Goal: Task Accomplishment & Management: Manage account settings

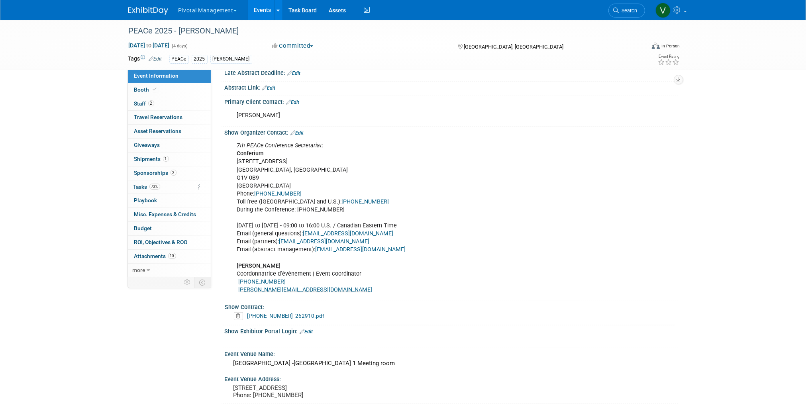
click at [266, 10] on link "Events" at bounding box center [262, 10] width 29 height 20
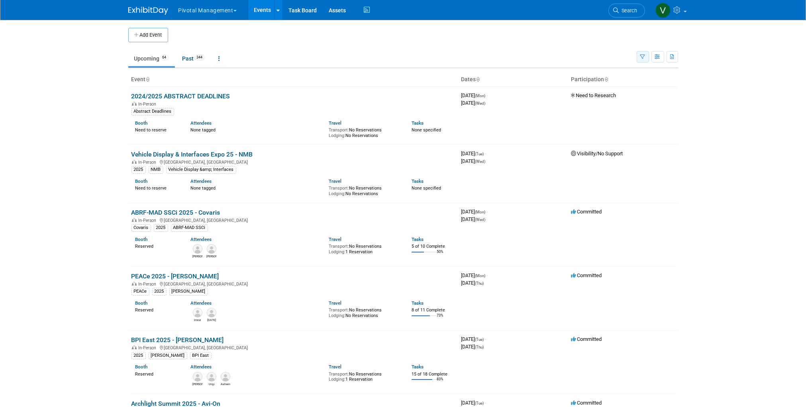
click at [641, 57] on icon "button" at bounding box center [642, 57] width 5 height 5
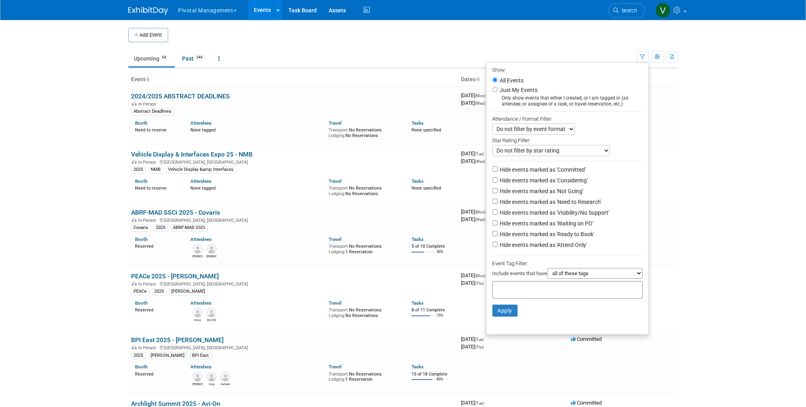
click at [527, 297] on div at bounding box center [567, 290] width 150 height 18
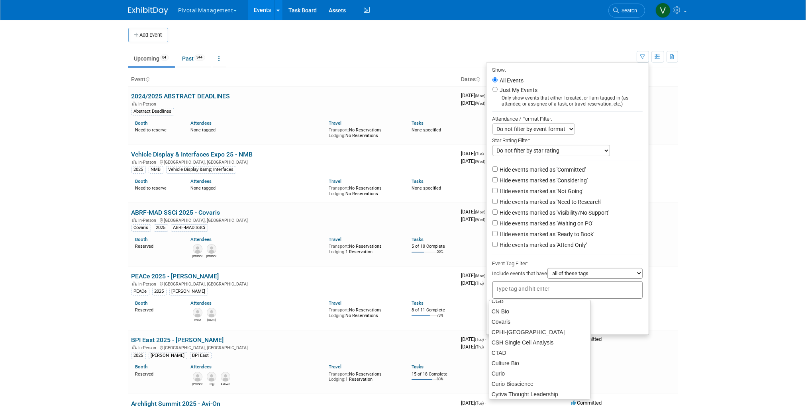
scroll to position [669, 0]
click at [506, 318] on div "Covaris" at bounding box center [540, 321] width 102 height 11
type input "Covaris"
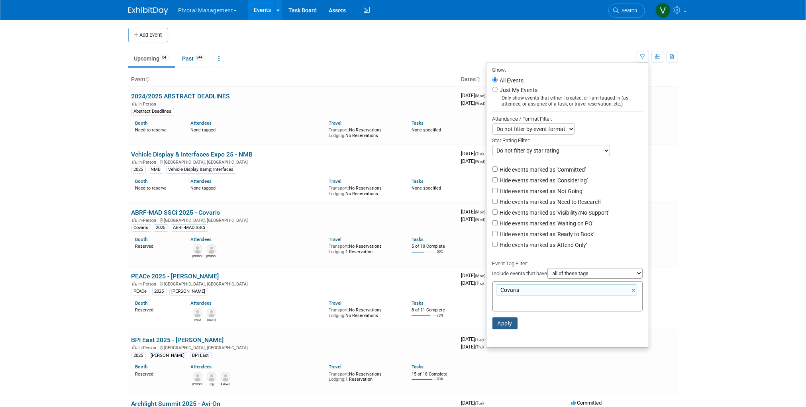
click at [503, 325] on button "Apply" at bounding box center [504, 323] width 25 height 12
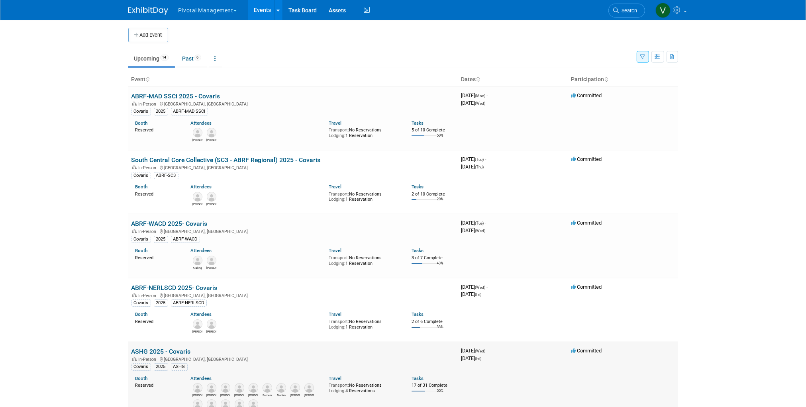
click at [156, 351] on link "ASHG 2025 - Covaris" at bounding box center [160, 352] width 59 height 8
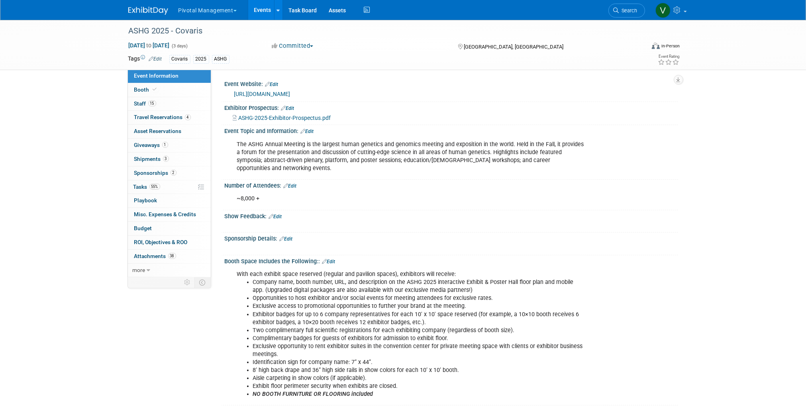
click at [266, 13] on link "Events" at bounding box center [262, 10] width 29 height 20
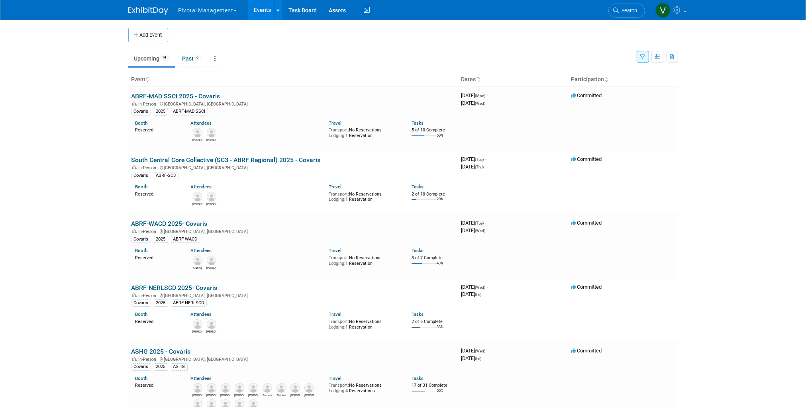
scroll to position [293, 0]
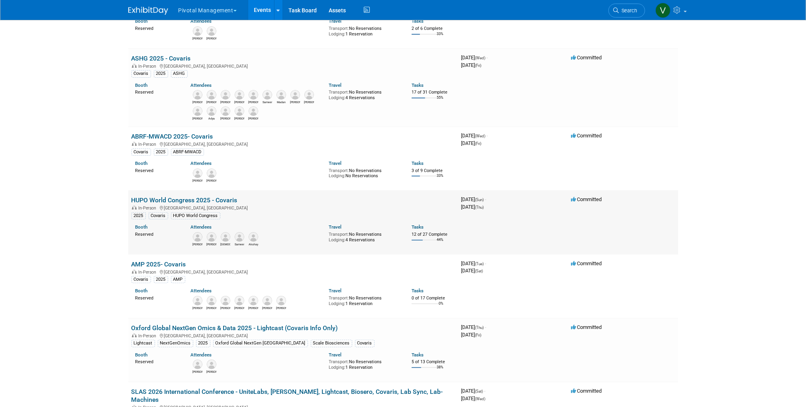
click at [209, 203] on link "HUPO World Congress 2025 - Covaris" at bounding box center [184, 200] width 106 height 8
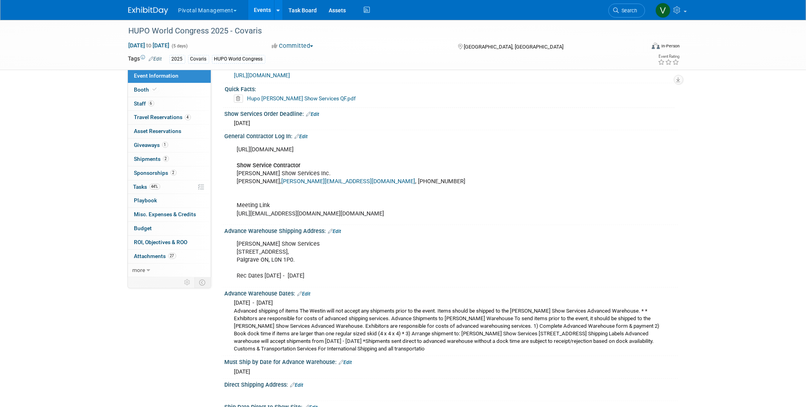
scroll to position [1448, 0]
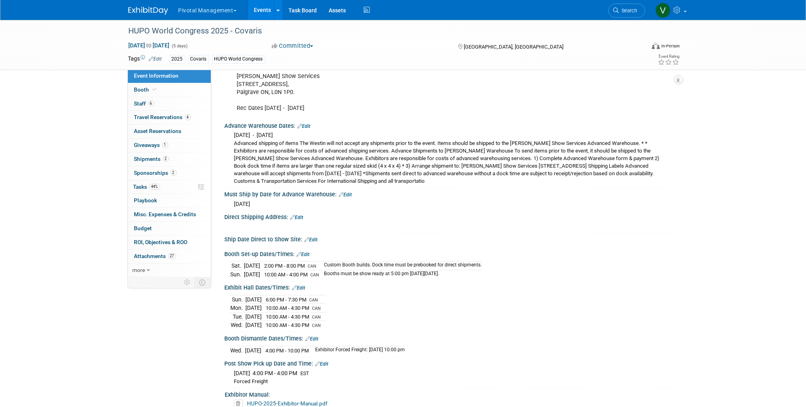
click at [258, 8] on link "Events" at bounding box center [262, 10] width 29 height 20
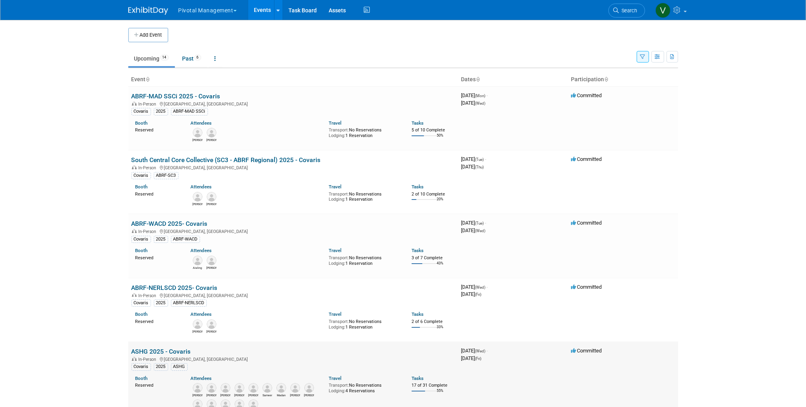
click at [162, 348] on link "ASHG 2025 - Covaris" at bounding box center [160, 352] width 59 height 8
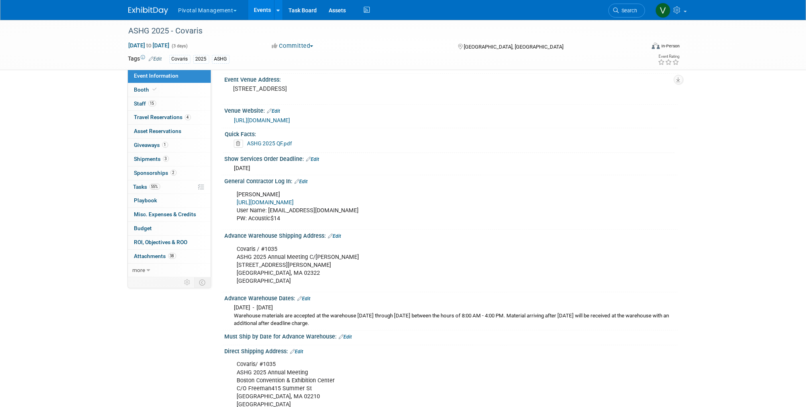
scroll to position [808, 0]
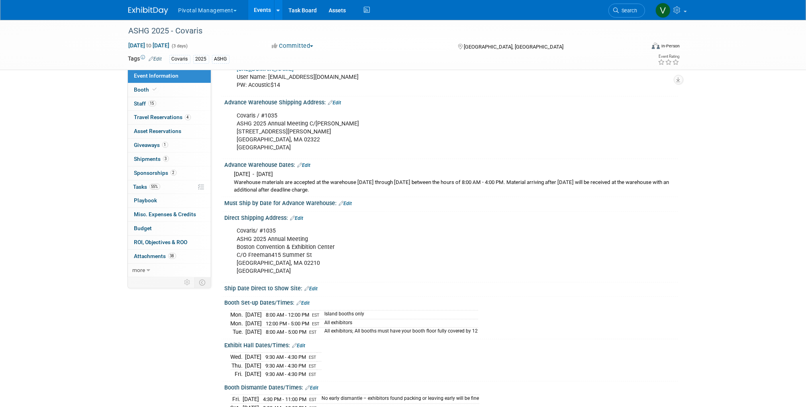
click at [344, 201] on link "Edit" at bounding box center [345, 204] width 13 height 6
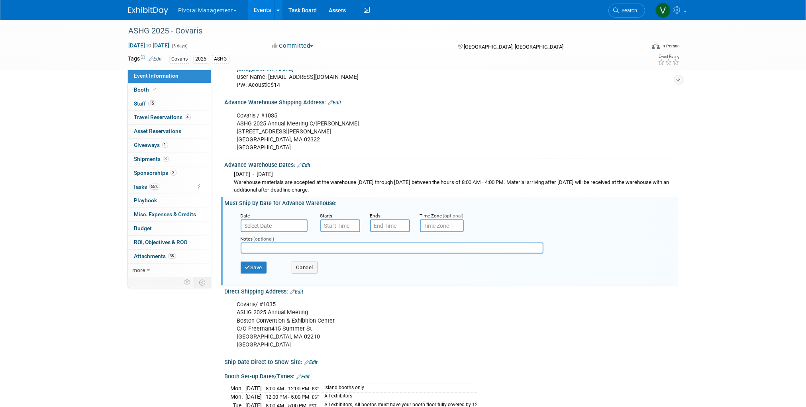
click at [282, 219] on input "text" at bounding box center [274, 225] width 67 height 13
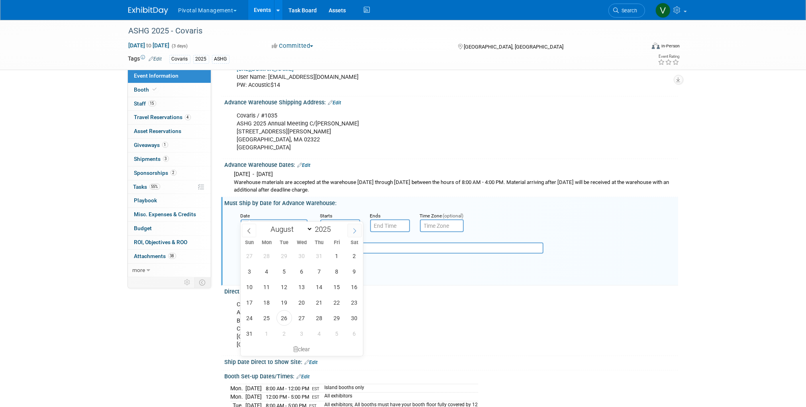
click at [352, 229] on icon at bounding box center [355, 231] width 6 height 6
select select "9"
click at [322, 256] on span "2" at bounding box center [319, 256] width 16 height 16
type input "Oct 2, 2025"
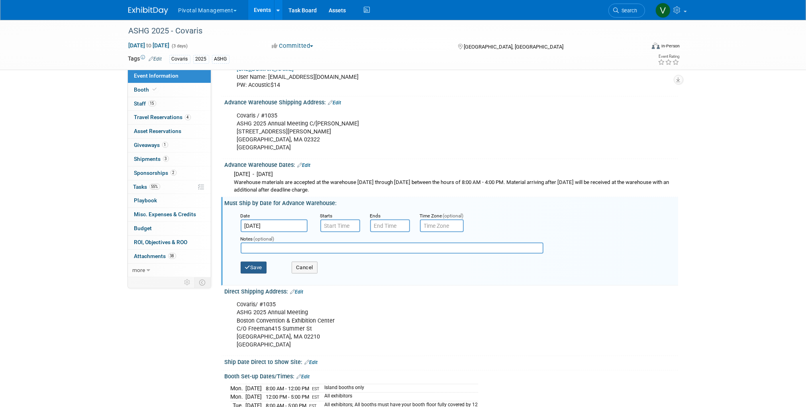
click at [261, 262] on button "Save" at bounding box center [254, 268] width 26 height 12
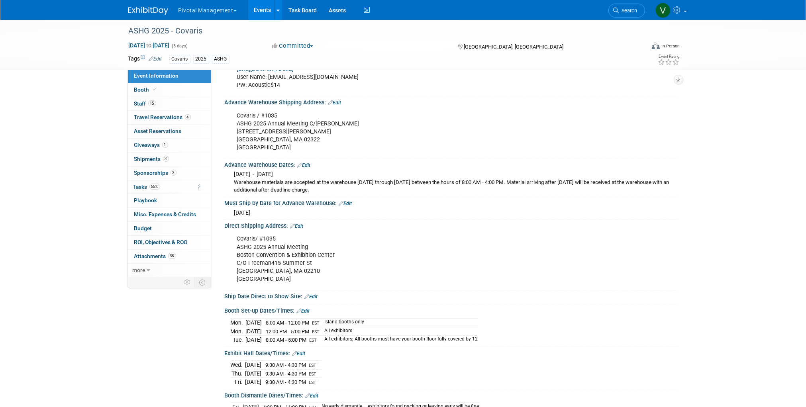
click at [265, 11] on link "Events" at bounding box center [262, 10] width 29 height 20
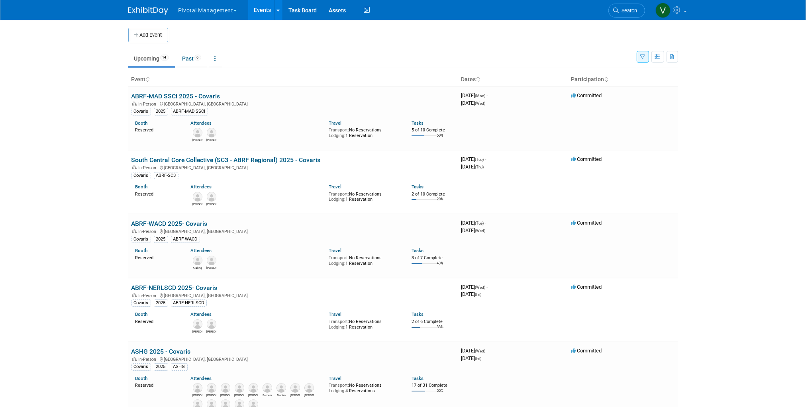
scroll to position [293, 0]
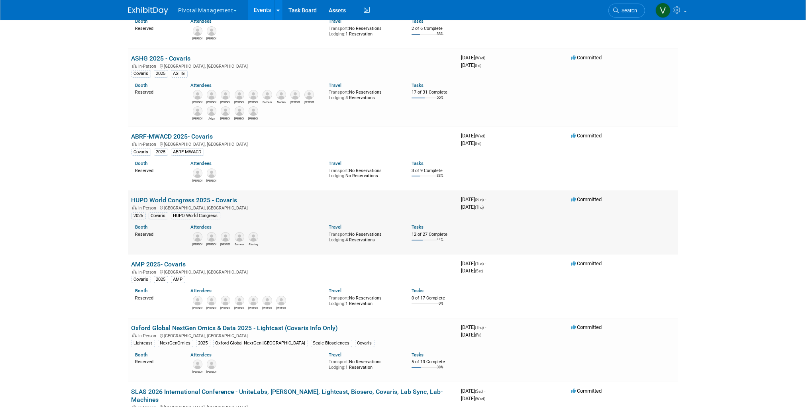
click at [170, 204] on link "HUPO World Congress 2025 - Covaris" at bounding box center [184, 200] width 106 height 8
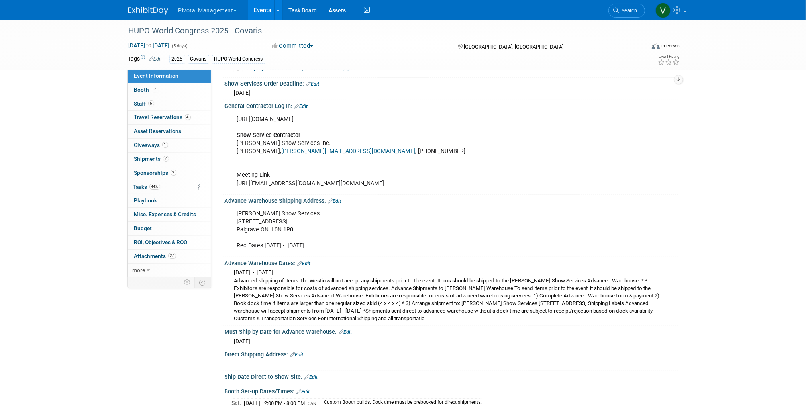
scroll to position [1331, 0]
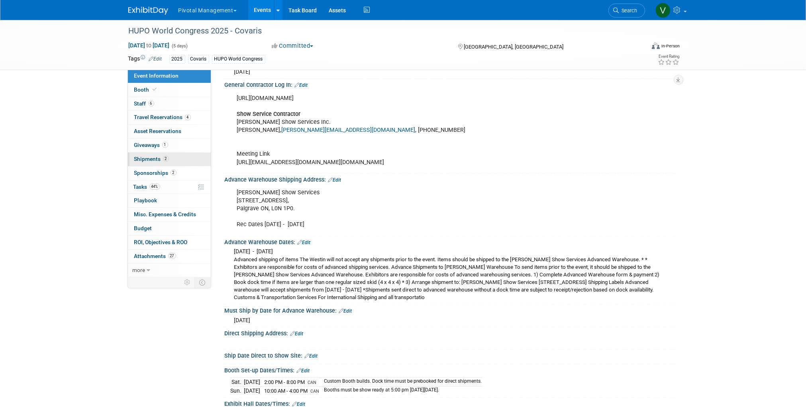
click at [152, 158] on span "Shipments 2" at bounding box center [151, 159] width 35 height 6
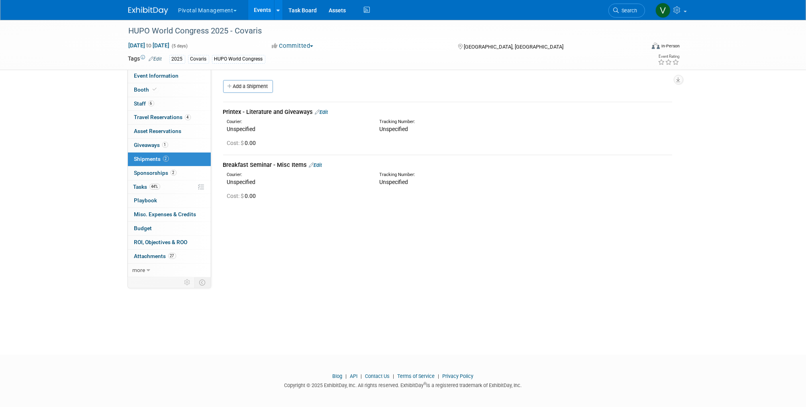
click at [152, 174] on span "Sponsorships 2" at bounding box center [155, 173] width 42 height 6
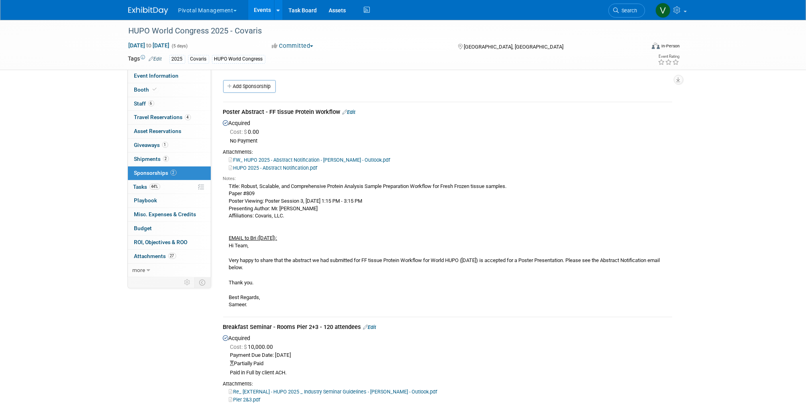
click at [352, 110] on link "Edit" at bounding box center [348, 112] width 13 height 6
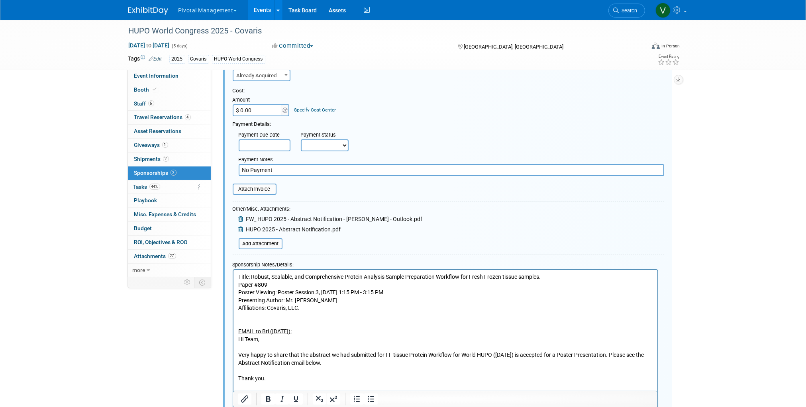
scroll to position [115, 0]
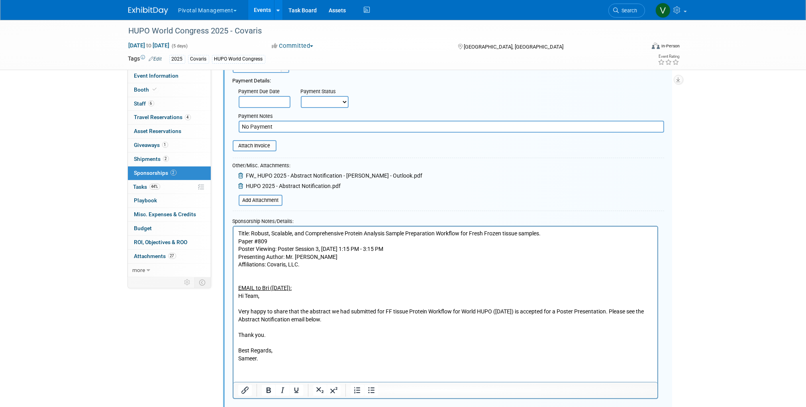
click at [239, 231] on p "Title: Robust, Scalable, and Comprehensive Protein Analysis Sample Preparation …" at bounding box center [445, 295] width 415 height 133
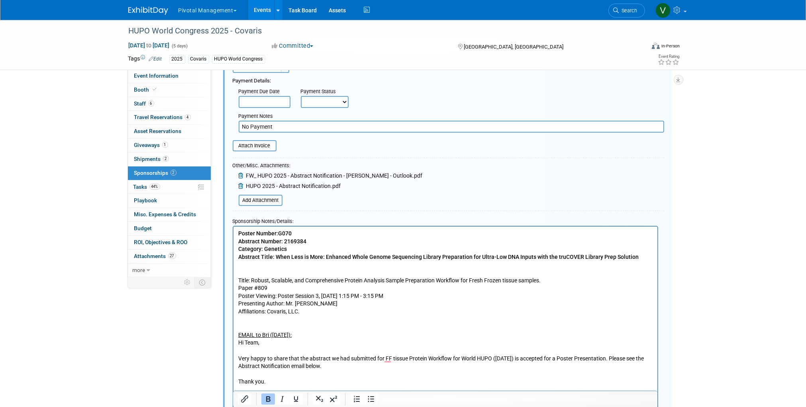
drag, startPoint x: 238, startPoint y: 232, endPoint x: 312, endPoint y: 240, distance: 74.5
click at [312, 240] on p "Poster Number: G070 Abstract Number: 2169384 Category: Genetics Abstract Title:…" at bounding box center [445, 319] width 415 height 180
copy p "Poster Number: G070 Abstract Number: 2169384"
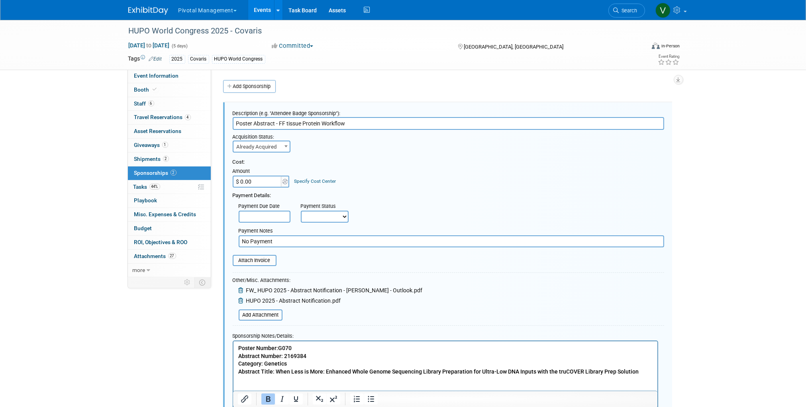
click at [357, 125] on input "Poster Abstract - FF tissue Protein Workflow" at bounding box center [448, 123] width 431 height 13
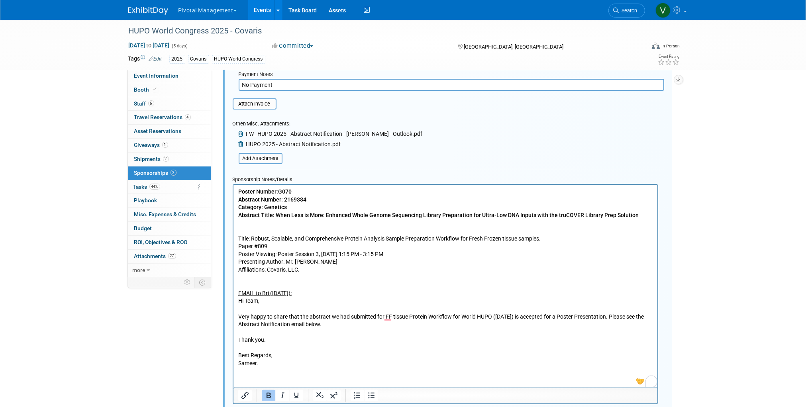
scroll to position [422, 0]
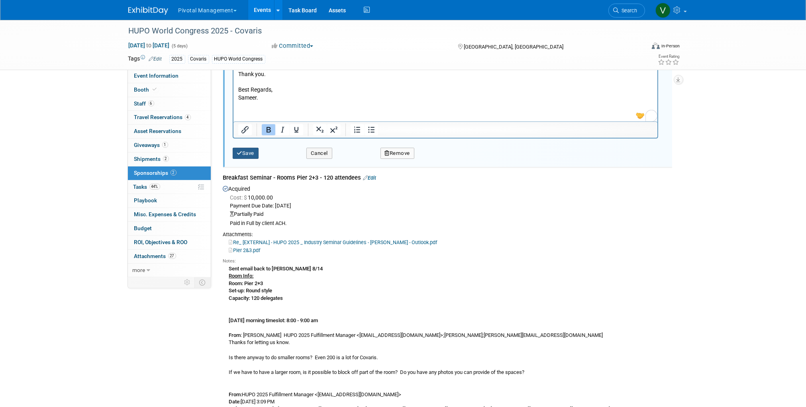
type input "Poster Abstract - FF tissue Protein Workflow - Poster Number: G070 Abstract Num…"
click at [252, 151] on button "Save" at bounding box center [246, 153] width 26 height 11
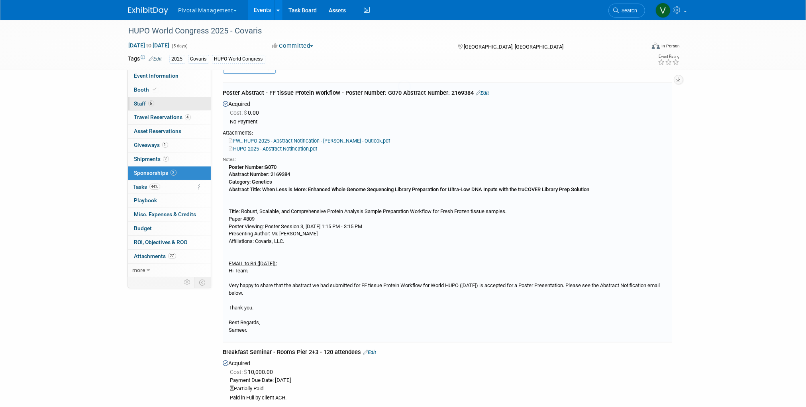
scroll to position [12, 0]
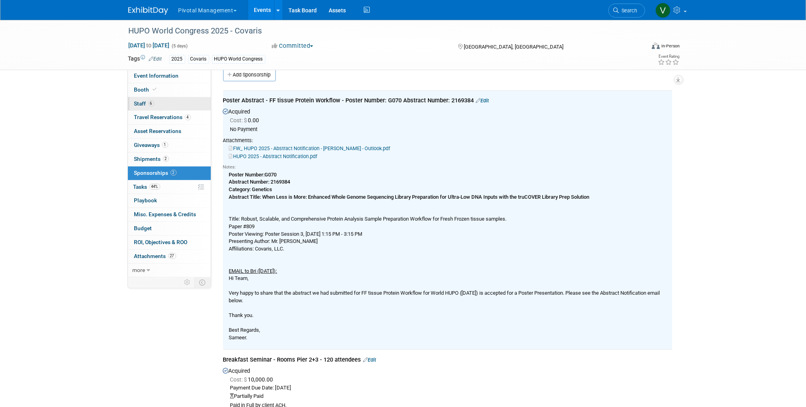
click at [143, 102] on span "Staff 6" at bounding box center [144, 103] width 20 height 6
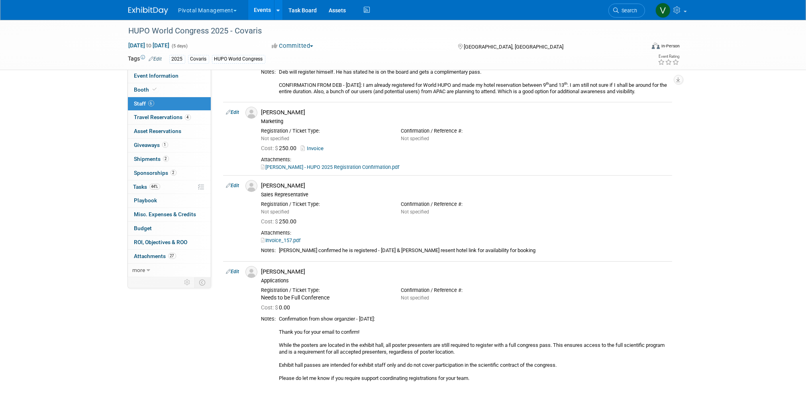
scroll to position [202, 0]
